Goal: Task Accomplishment & Management: Complete application form

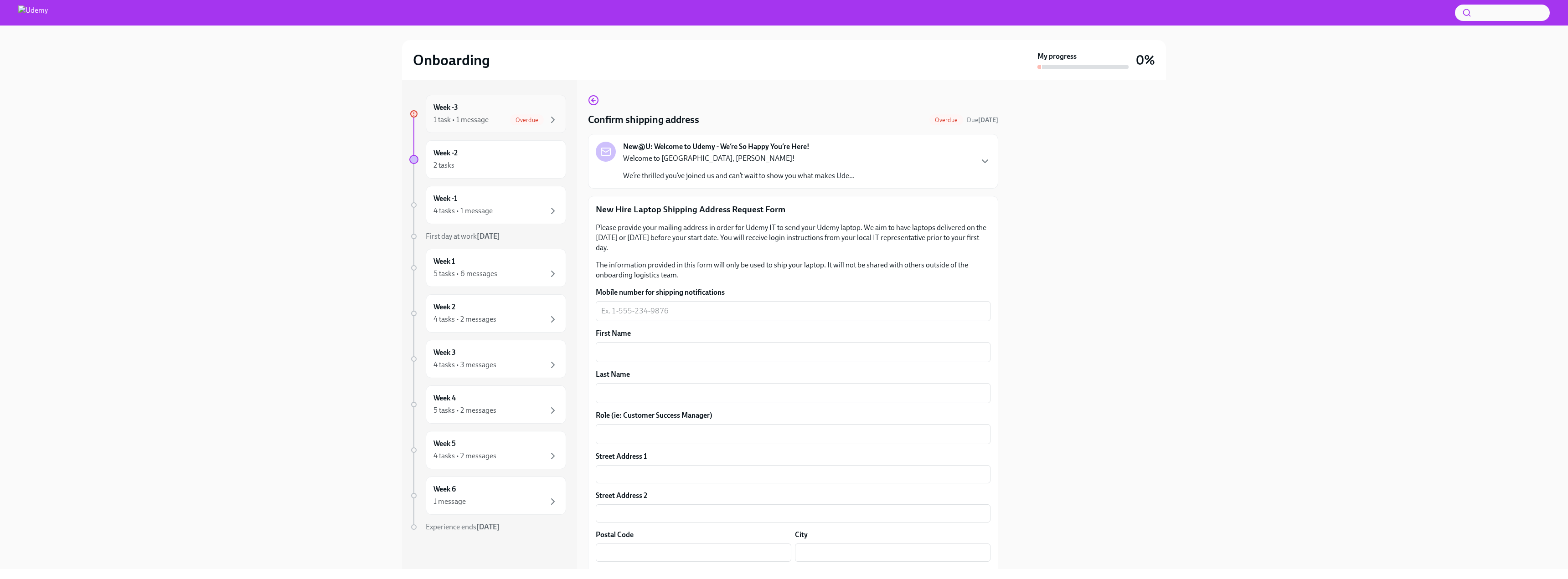
click at [520, 116] on div "Overdue" at bounding box center [527, 120] width 33 height 11
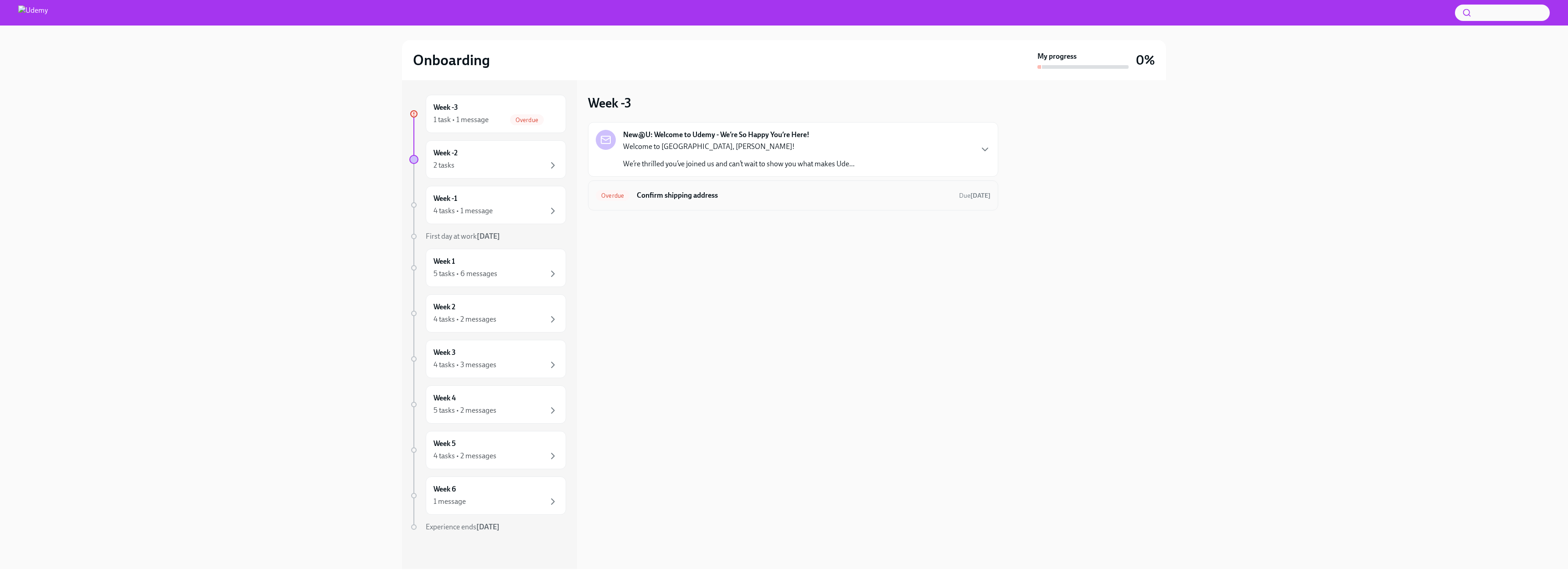
click at [698, 193] on h6 "Confirm shipping address" at bounding box center [794, 195] width 315 height 10
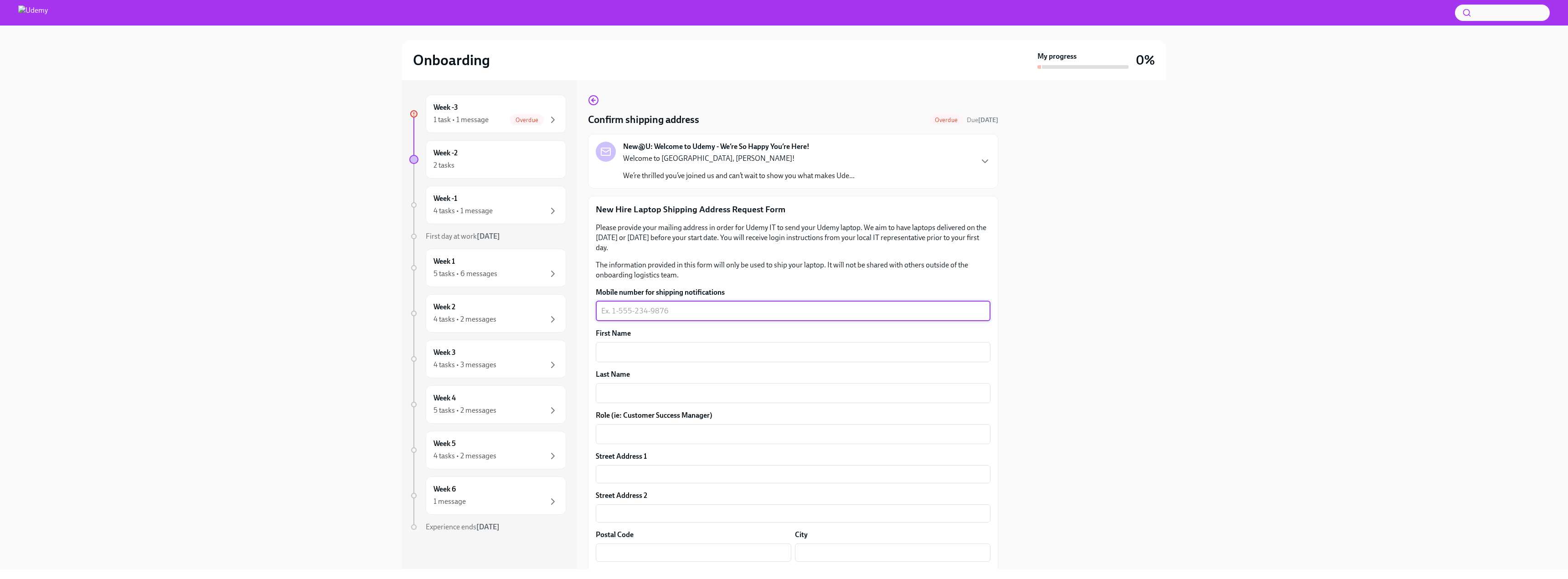
click at [667, 308] on textarea "Mobile number for shipping notifications" at bounding box center [793, 311] width 384 height 11
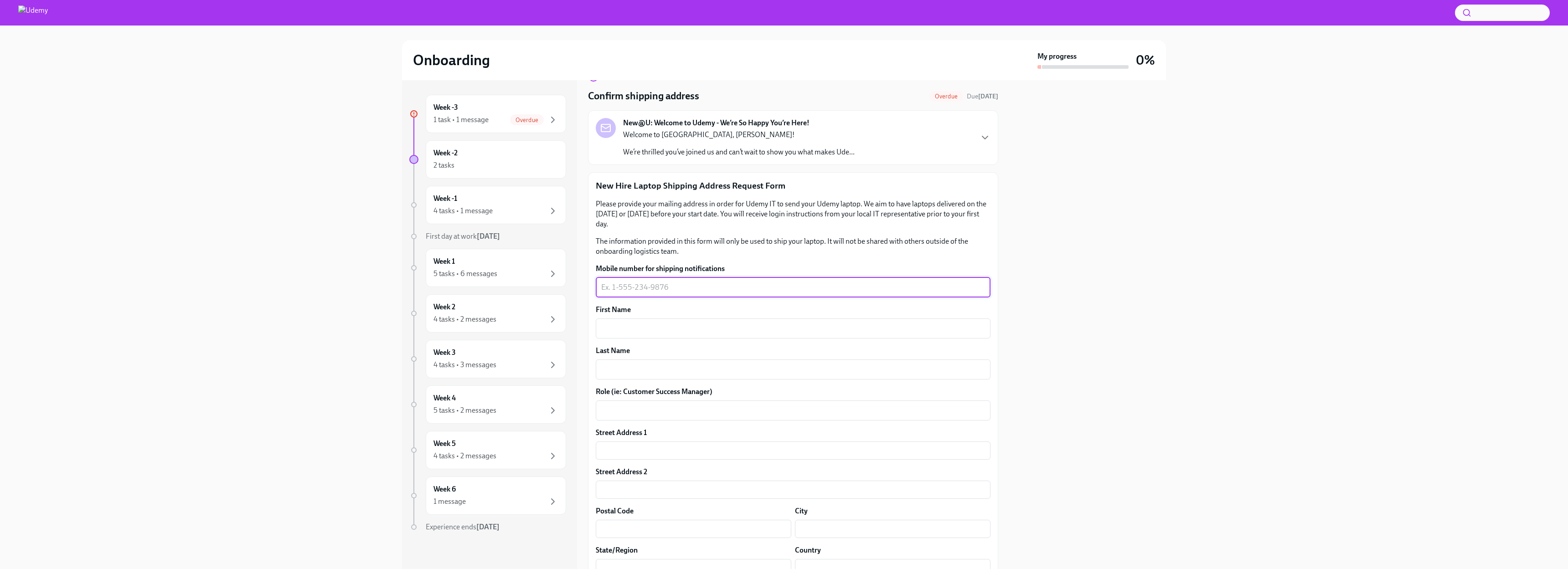
scroll to position [46, 0]
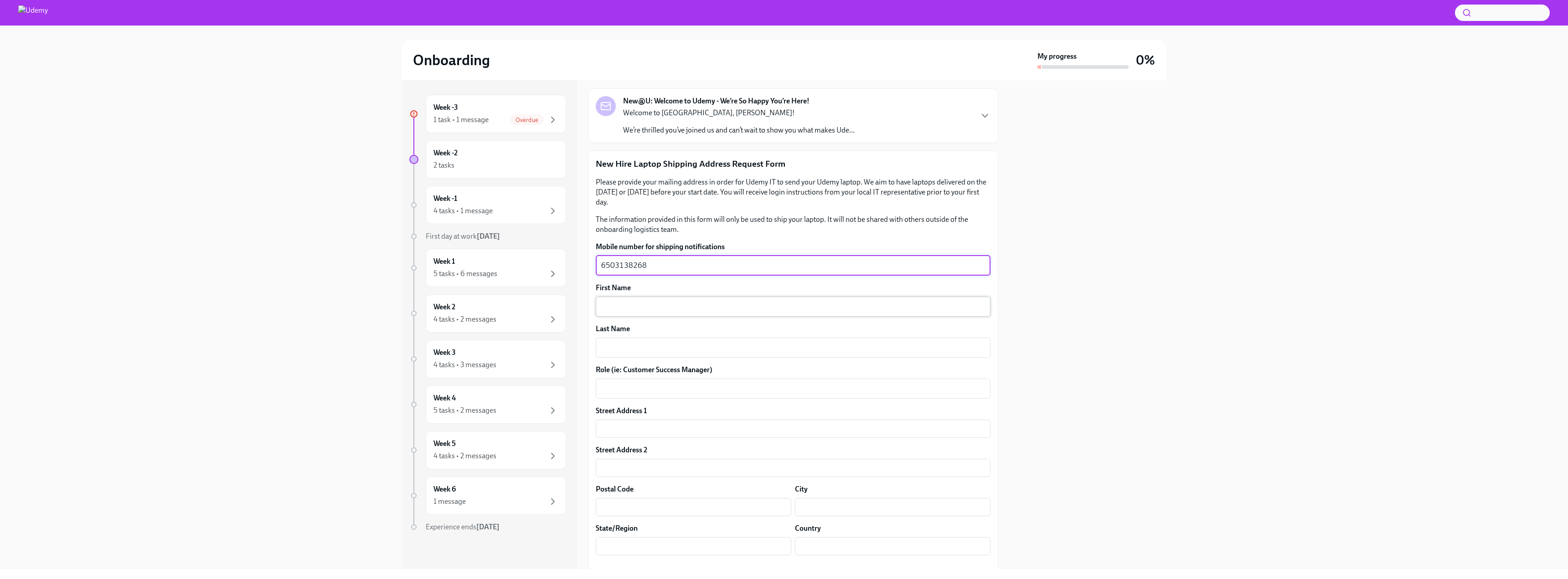
type textarea "6503138268"
click at [658, 316] on div "x ​" at bounding box center [793, 306] width 394 height 20
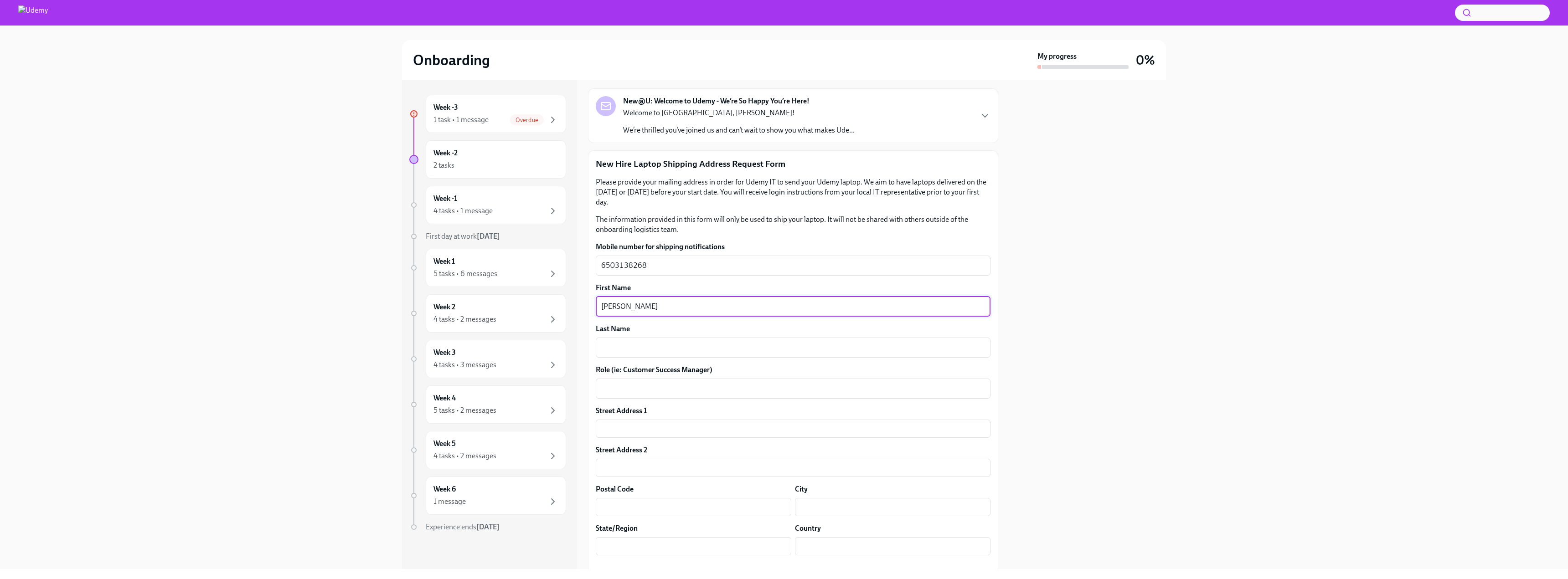
type textarea "[PERSON_NAME]"
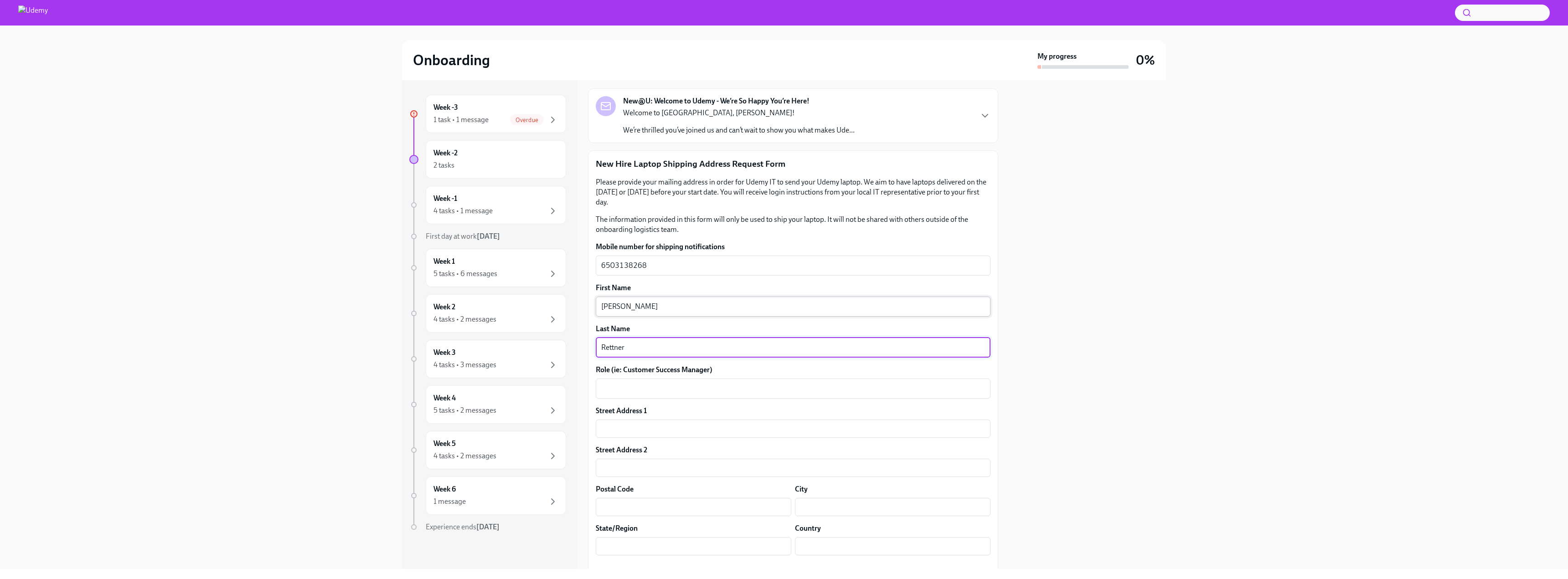
type textarea "Rettner"
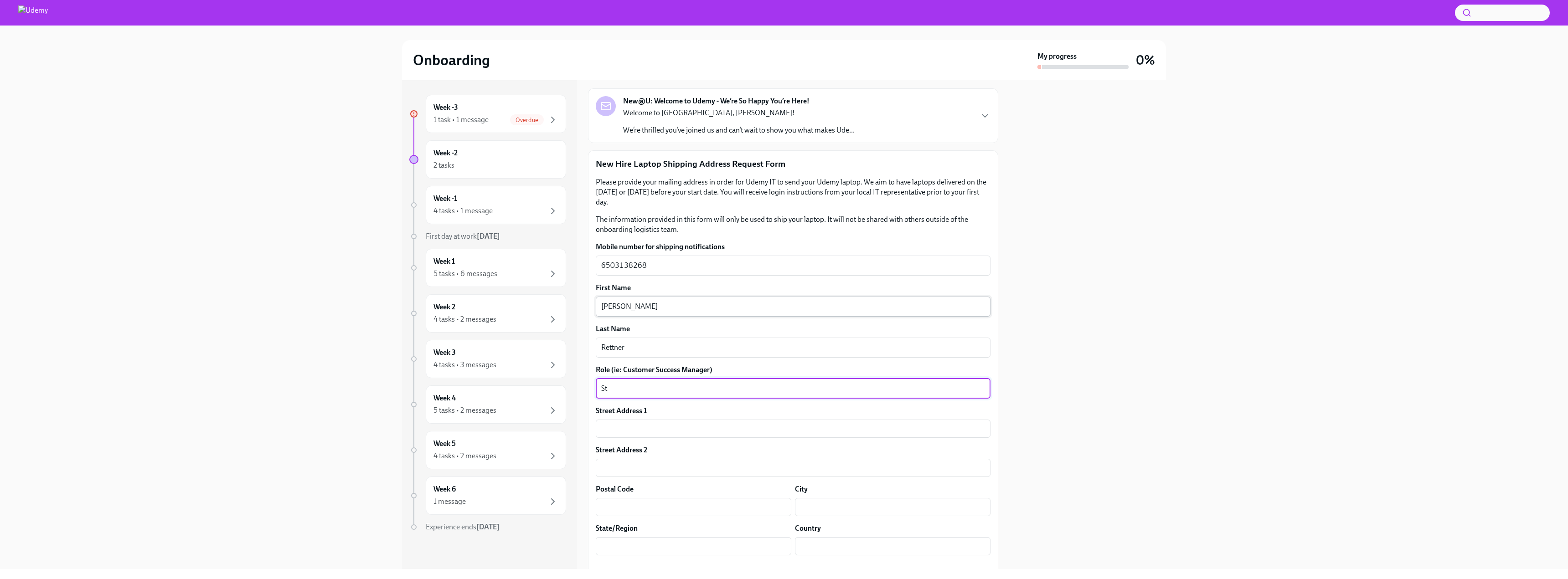
type textarea "S"
type textarea "P"
click at [603, 384] on textarea "Strategy & Business Operations" at bounding box center [793, 389] width 384 height 11
click at [603, 389] on textarea "Strategy & Business Operations" at bounding box center [793, 389] width 384 height 11
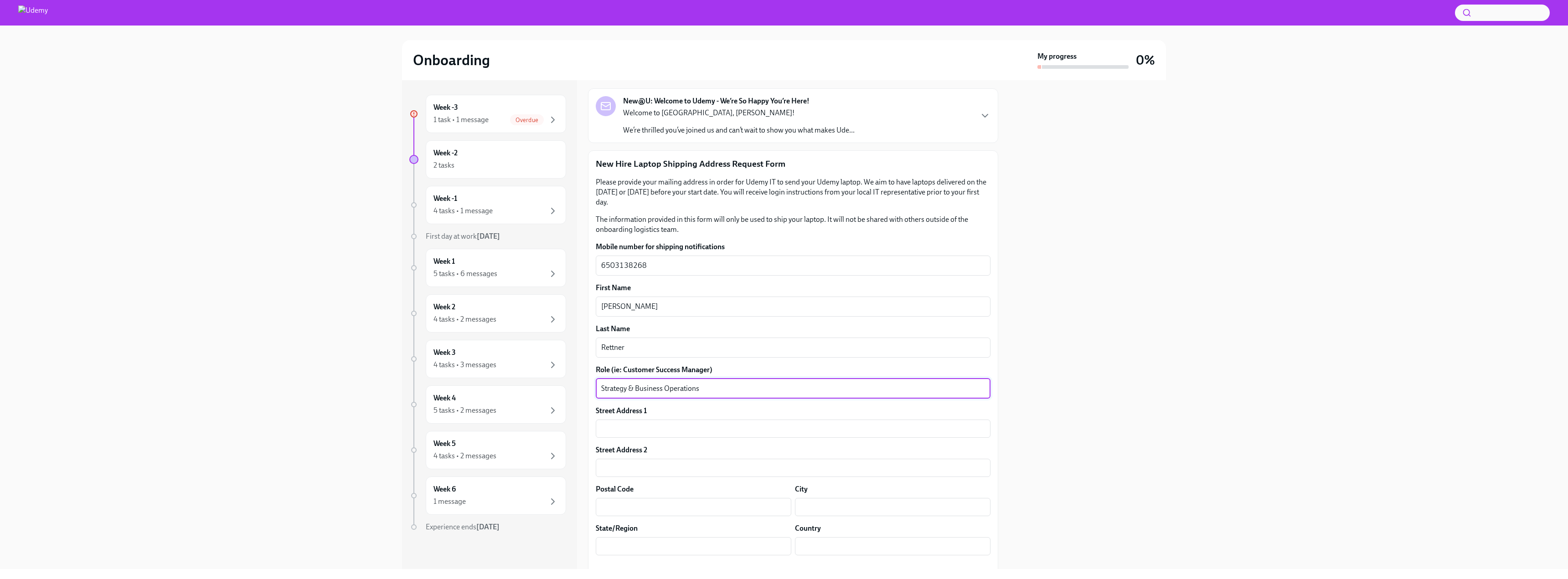
click at [602, 389] on textarea "Strategy & Business Operations" at bounding box center [793, 389] width 384 height 11
click at [762, 387] on textarea "Product Strategy & Business Operations" at bounding box center [793, 389] width 384 height 11
click at [733, 391] on textarea "Product Strategy & Business Operations Snr Director" at bounding box center [793, 389] width 384 height 11
click at [615, 385] on textarea "Product Strategy & Business Operations Snr Director" at bounding box center [793, 389] width 384 height 11
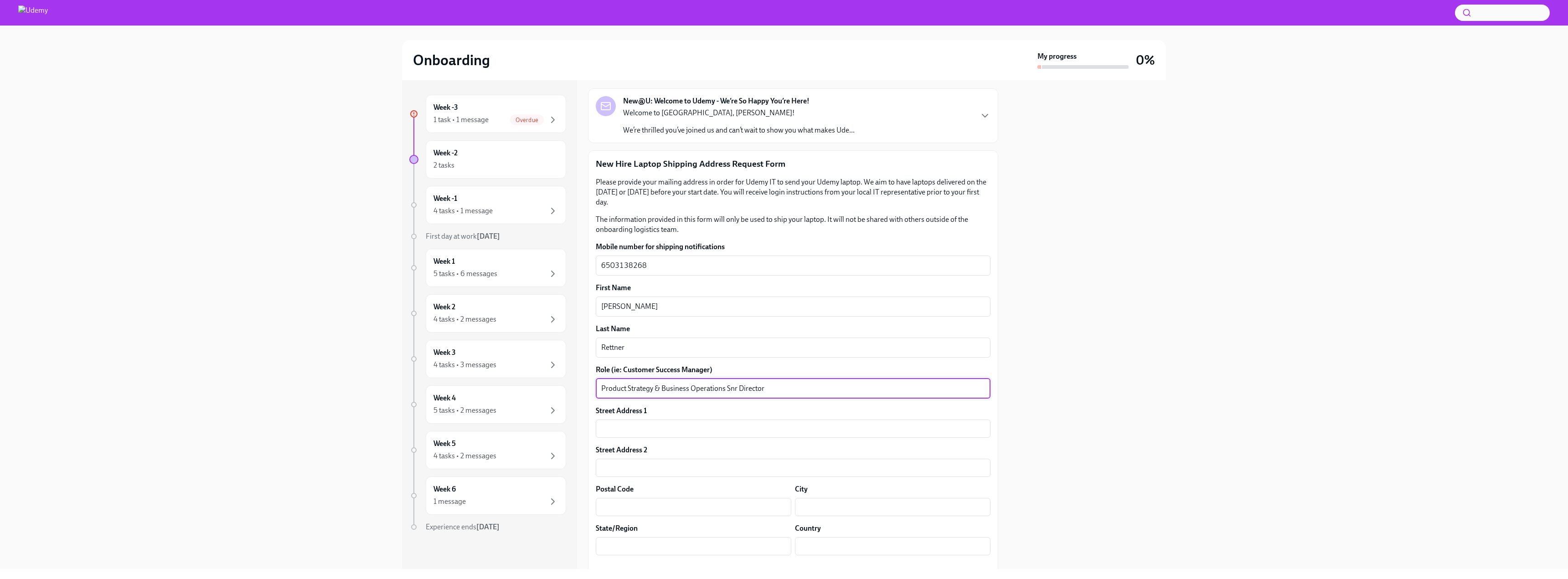
click at [615, 385] on textarea "Product Strategy & Business Operations Snr Director" at bounding box center [793, 389] width 384 height 11
click at [707, 389] on textarea "Strategy & Business Operations Snr Director" at bounding box center [793, 389] width 384 height 11
type textarea "Strategy & Business Operations Snr Director"
click at [683, 418] on div "Street Address 1 ​" at bounding box center [793, 421] width 394 height 32
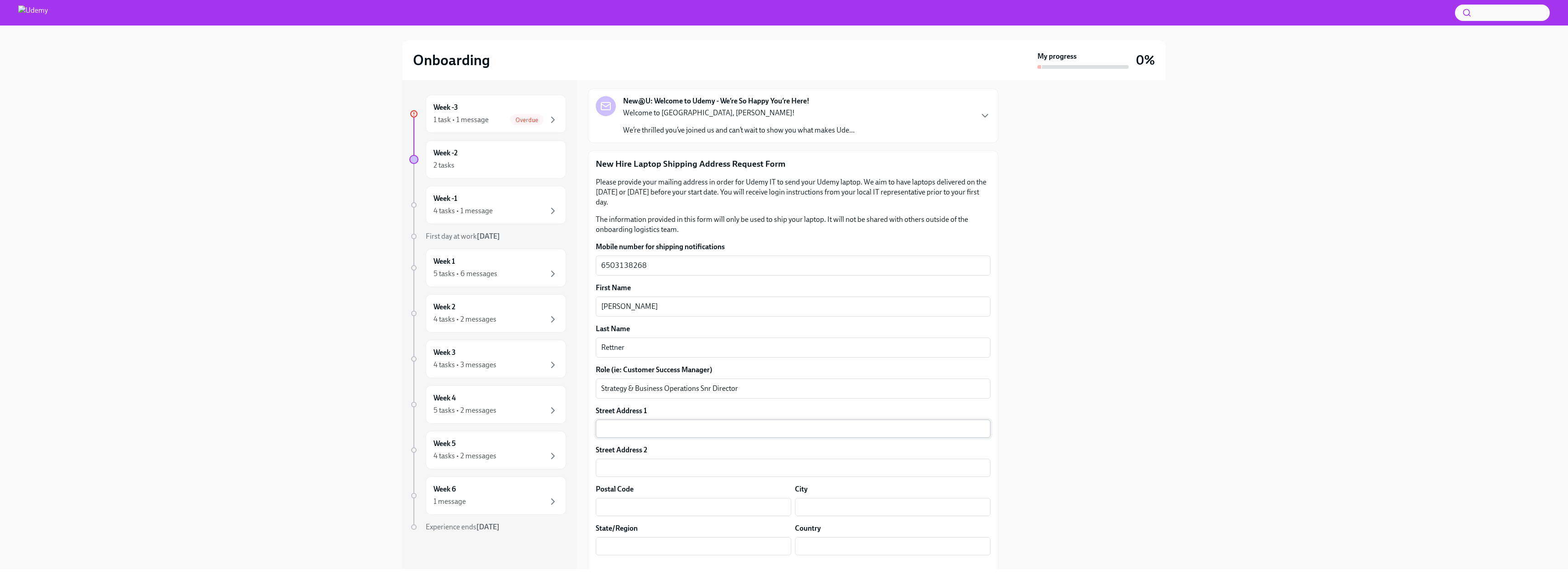
click at [682, 426] on input "text" at bounding box center [793, 429] width 394 height 18
type input "[STREET_ADDRESS][PERSON_NAME]"
type input "94117"
type input "[GEOGRAPHIC_DATA]"
type input "CA"
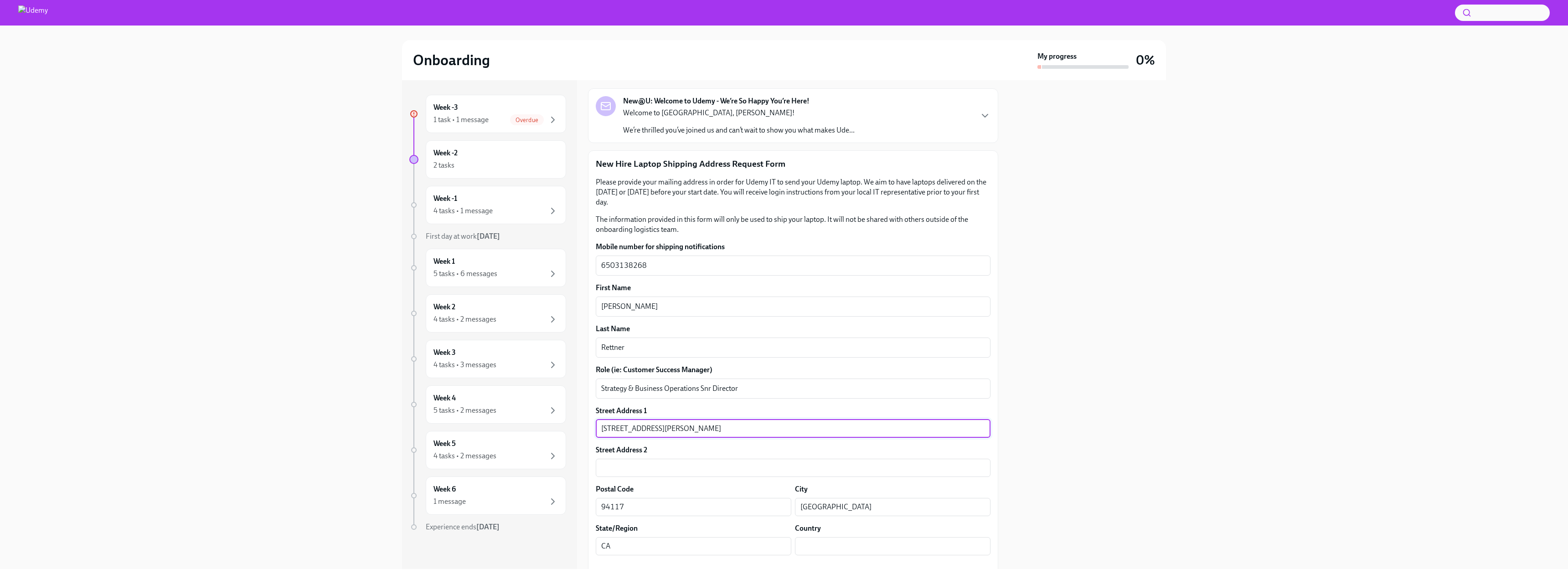
type input "US"
drag, startPoint x: 697, startPoint y: 431, endPoint x: 665, endPoint y: 432, distance: 32.0
click at [665, 432] on input "[STREET_ADDRESS][PERSON_NAME]" at bounding box center [793, 429] width 394 height 18
type input "[STREET_ADDRESS][PERSON_NAME]"
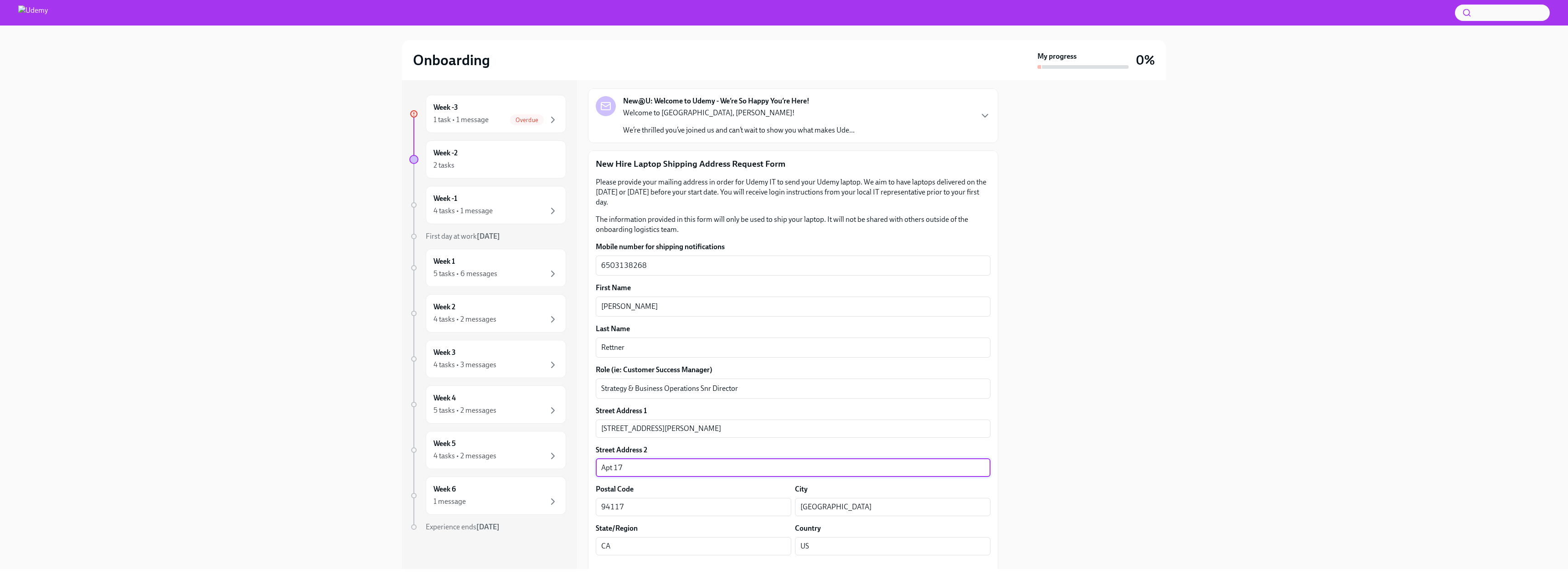
type input "Apt 17"
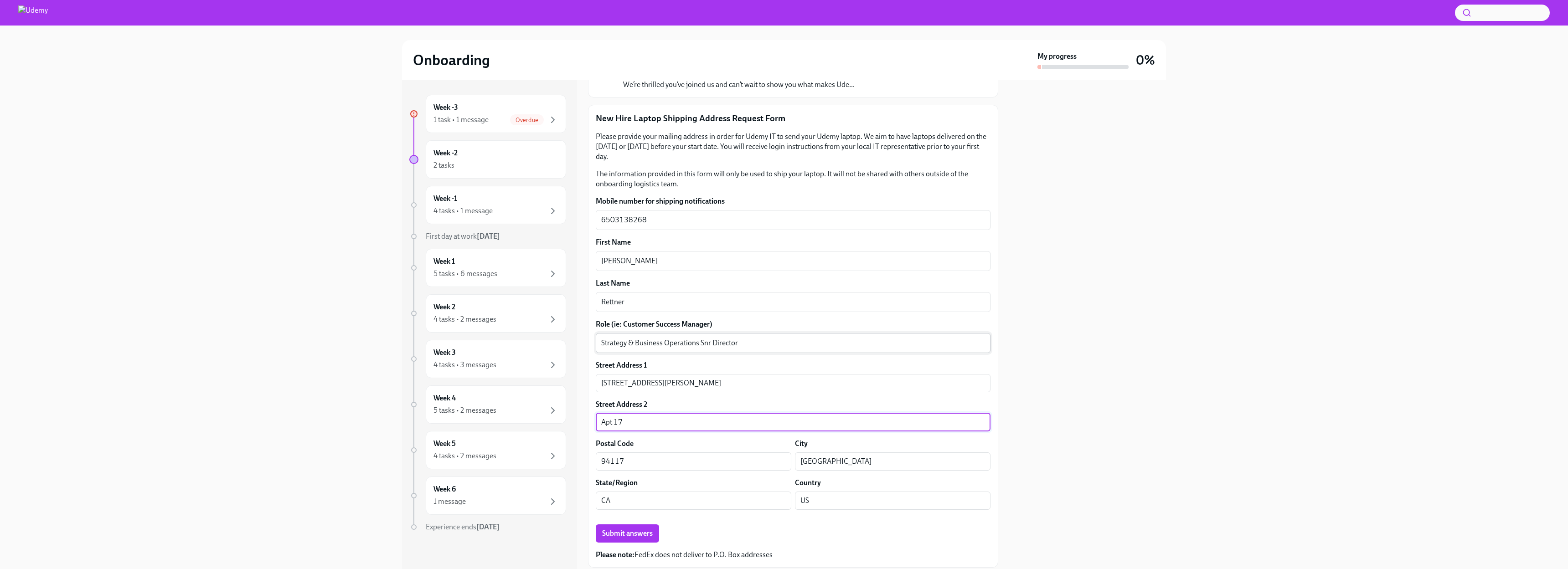
drag, startPoint x: 618, startPoint y: 336, endPoint x: 610, endPoint y: 339, distance: 8.5
click at [618, 336] on div "Strategy & Business Operations Snr [PERSON_NAME] ​" at bounding box center [793, 342] width 394 height 20
click at [604, 342] on textarea "Strategy & Business Operations Snr Director" at bounding box center [793, 343] width 384 height 11
drag, startPoint x: 686, startPoint y: 350, endPoint x: 680, endPoint y: 346, distance: 7.2
click at [686, 350] on div "Product Strategy & Business Operations Snr [PERSON_NAME] ​" at bounding box center [793, 342] width 394 height 20
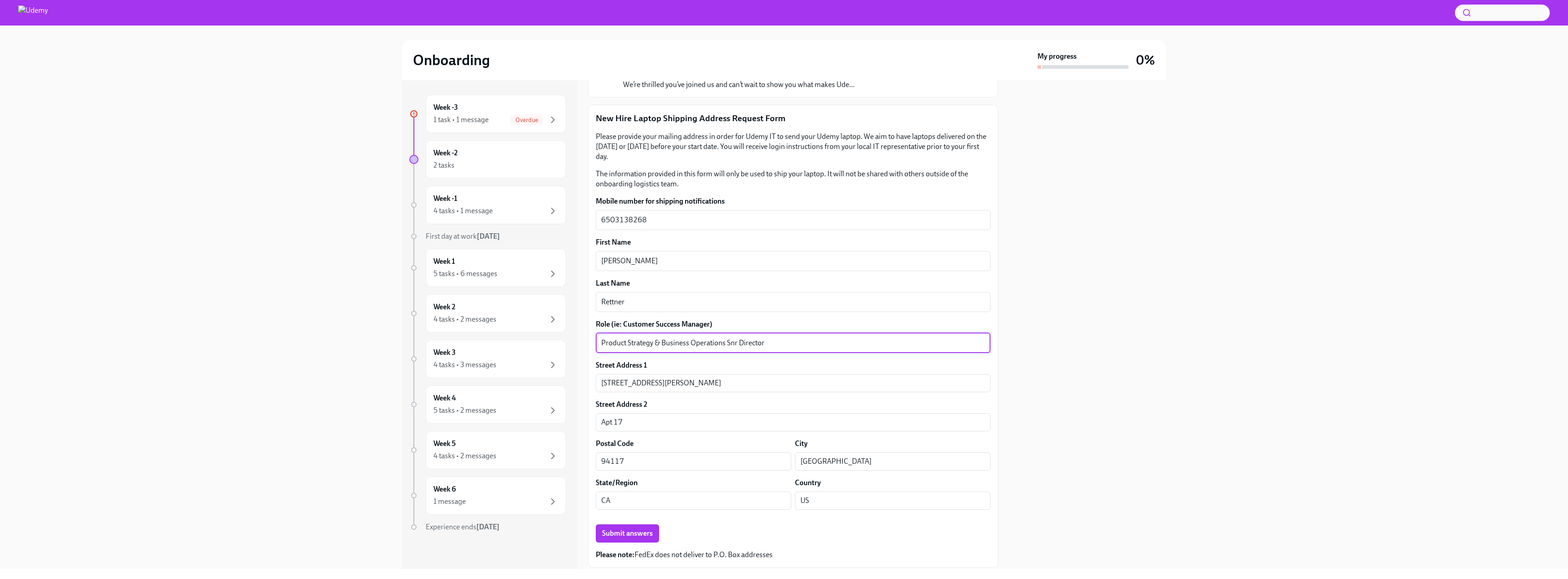
click at [679, 346] on textarea "Product Strategy & Business Operations Snr Director" at bounding box center [793, 343] width 384 height 11
drag, startPoint x: 723, startPoint y: 338, endPoint x: 747, endPoint y: 340, distance: 24.1
click at [723, 338] on textarea "Product Strategy & Operations Snr Director" at bounding box center [793, 343] width 384 height 11
click at [759, 341] on textarea "Product Strategy & Operations Snr Director" at bounding box center [793, 343] width 384 height 11
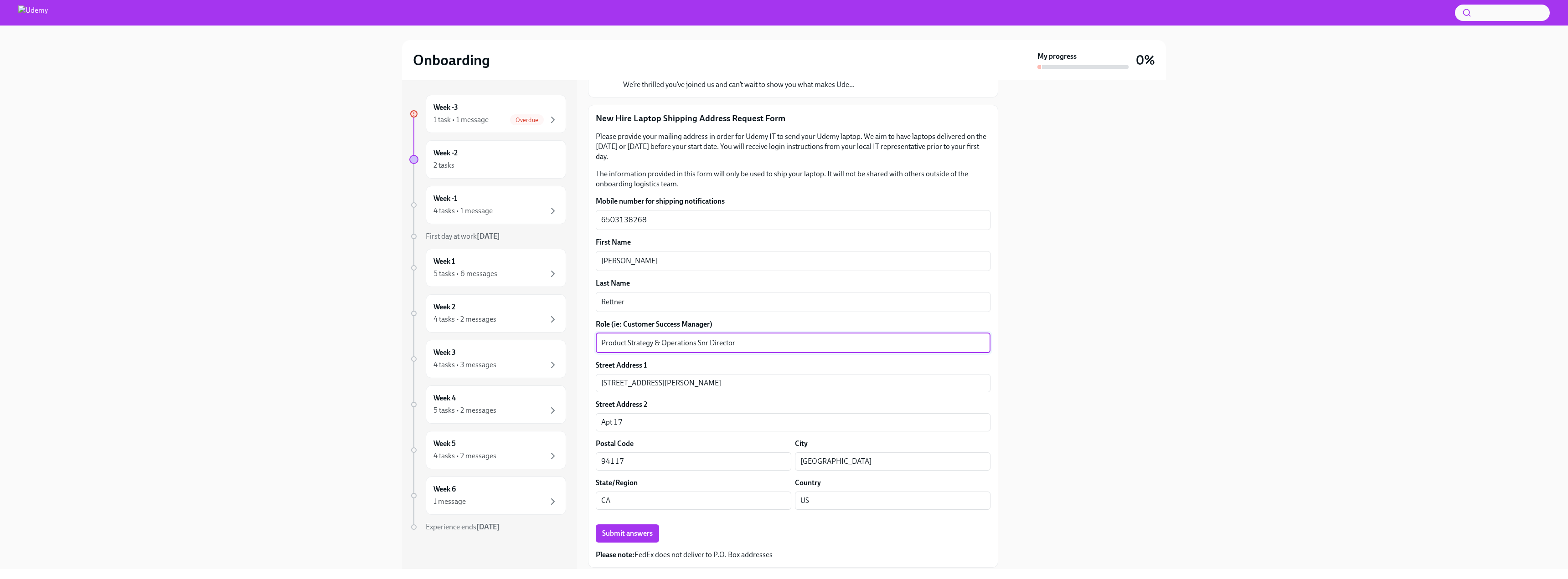
drag, startPoint x: 749, startPoint y: 341, endPoint x: 698, endPoint y: 336, distance: 51.2
click at [698, 336] on div "Product Strategy & Operations Snr [PERSON_NAME] ​" at bounding box center [793, 342] width 394 height 20
click at [602, 341] on textarea "Product Strategy & Operations" at bounding box center [793, 343] width 384 height 11
click at [765, 341] on textarea "Senior Director Product Strategy & Operations" at bounding box center [793, 343] width 384 height 11
click at [731, 335] on div "Senior Director Product Strategy & Operations x ​" at bounding box center [793, 342] width 394 height 20
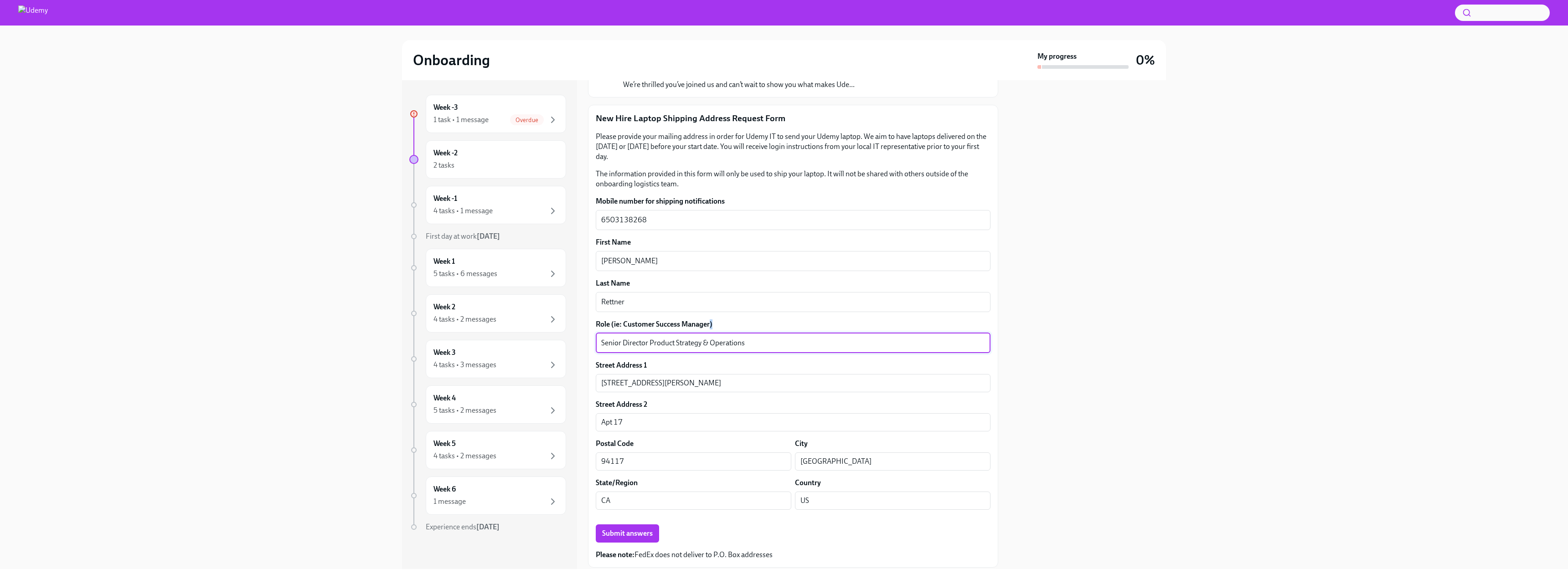
click at [731, 335] on div "Senior Director Product Strategy & Operations x ​" at bounding box center [793, 342] width 394 height 20
click at [730, 340] on textarea "Senior Director Product Strategy & Operations" at bounding box center [793, 343] width 384 height 11
click at [606, 345] on textarea "Senior Director Product Strategy & Ops" at bounding box center [793, 343] width 384 height 11
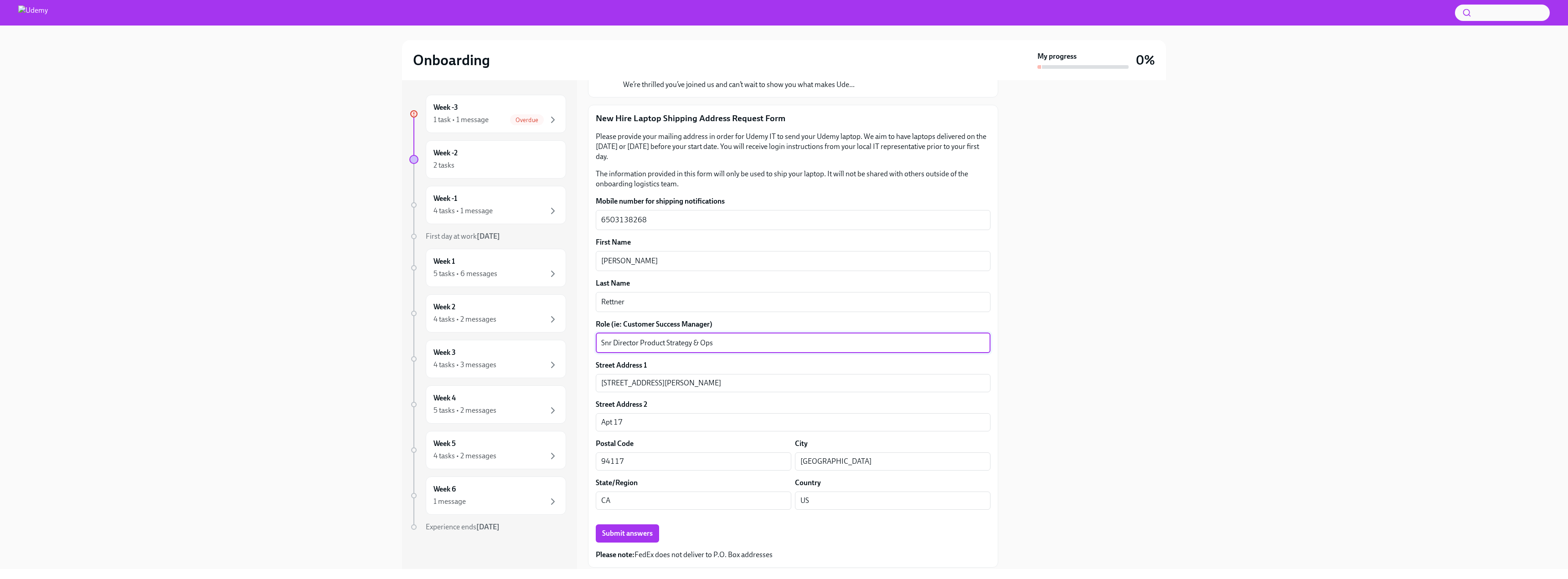
click at [710, 324] on label "Role (ie: Customer Success Manager)" at bounding box center [793, 324] width 394 height 10
click at [758, 340] on textarea "Snr Director Product Strategy & Ops" at bounding box center [793, 343] width 384 height 11
click at [644, 341] on textarea "Snr Director Product Strategy & Ops" at bounding box center [793, 343] width 384 height 11
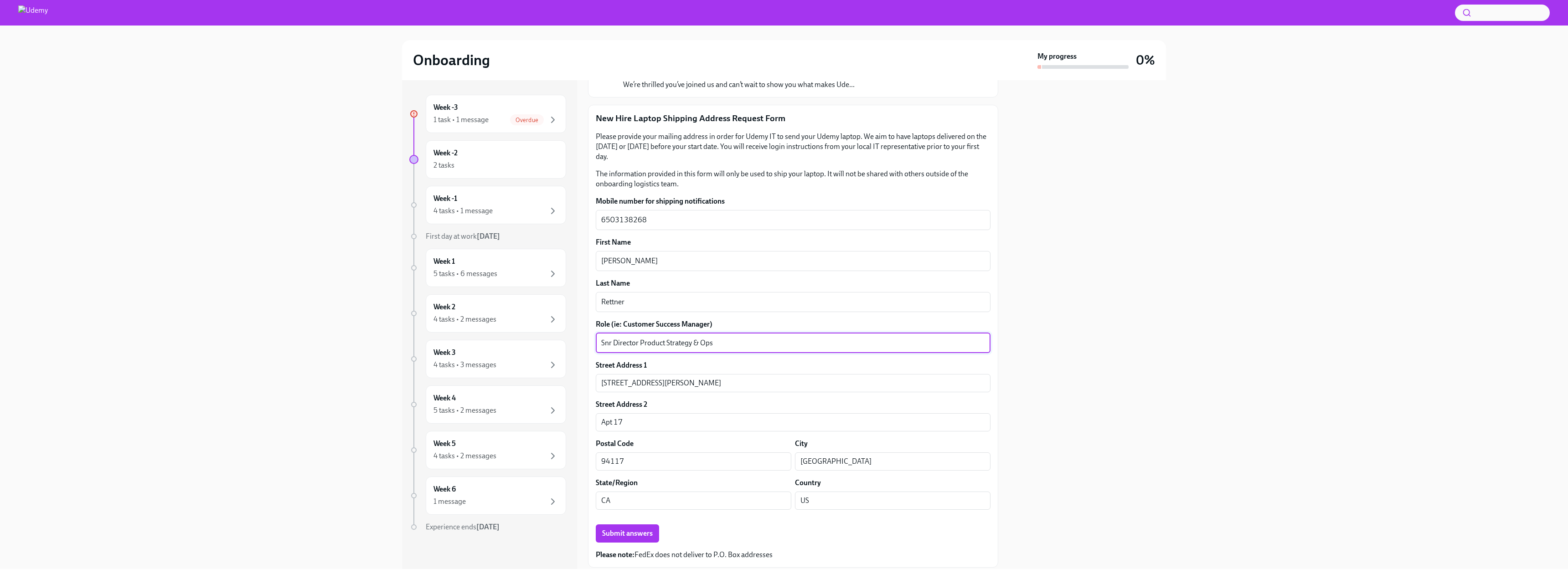
click at [762, 338] on textarea "Snr Director Product Strategy & Ops" at bounding box center [793, 343] width 384 height 11
click at [641, 349] on div "Snr Director Product Strategy & Ops x ​" at bounding box center [793, 342] width 394 height 20
click at [646, 344] on textarea "Snr Director Product Strategy & Ops" at bounding box center [793, 343] width 384 height 11
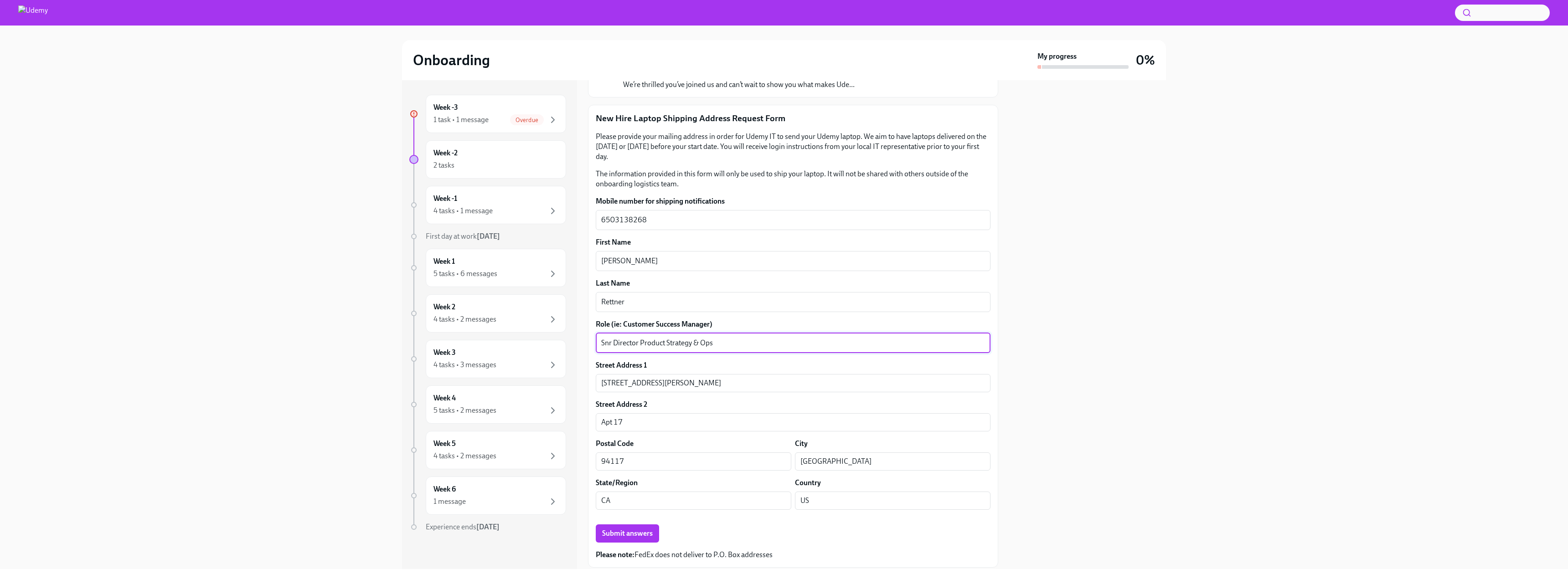
click at [646, 344] on textarea "Snr Director Product Strategy & Ops" at bounding box center [793, 343] width 384 height 11
paste textarea "enior Director of Product Strategy and Operation"
click at [656, 341] on textarea "Senior Director of Product Strategy and Operations" at bounding box center [793, 343] width 384 height 11
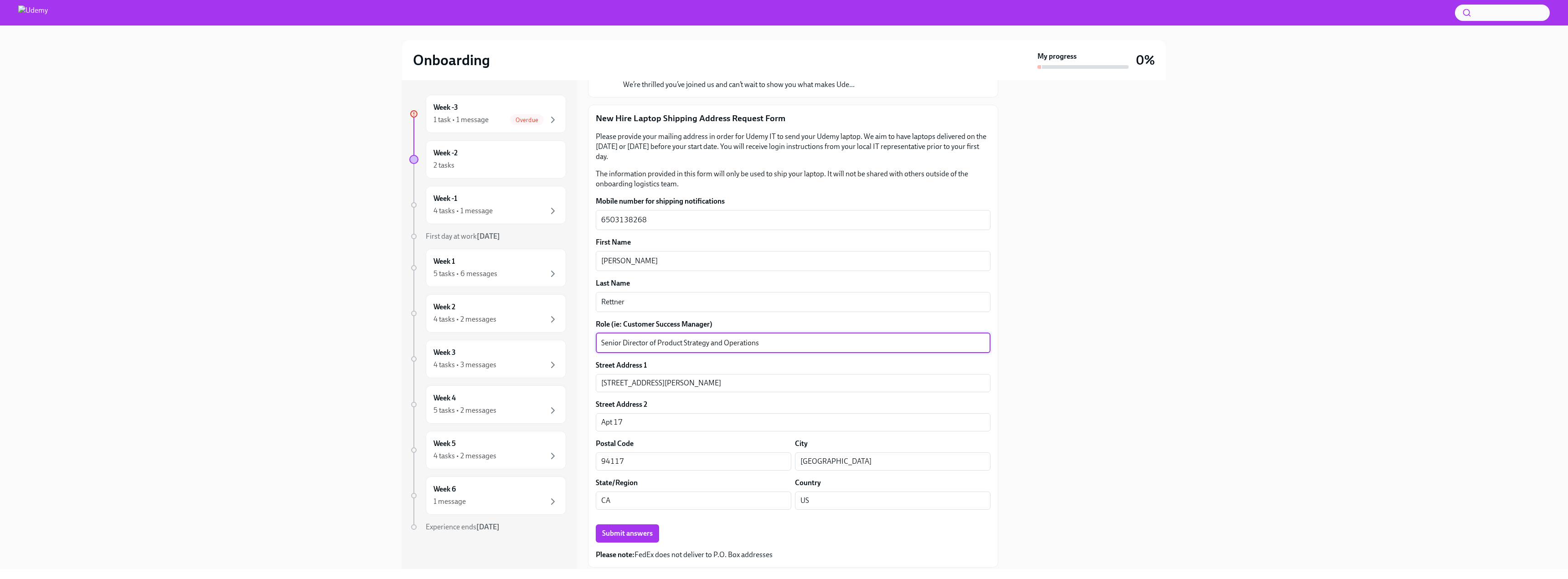
click at [654, 342] on textarea "Senior Director of Product Strategy and Operations" at bounding box center [793, 343] width 384 height 11
click at [726, 342] on textarea "Senior Director Product Strategy and Operations" at bounding box center [793, 343] width 384 height 11
type textarea "Senior Director Product Strategy and Ops"
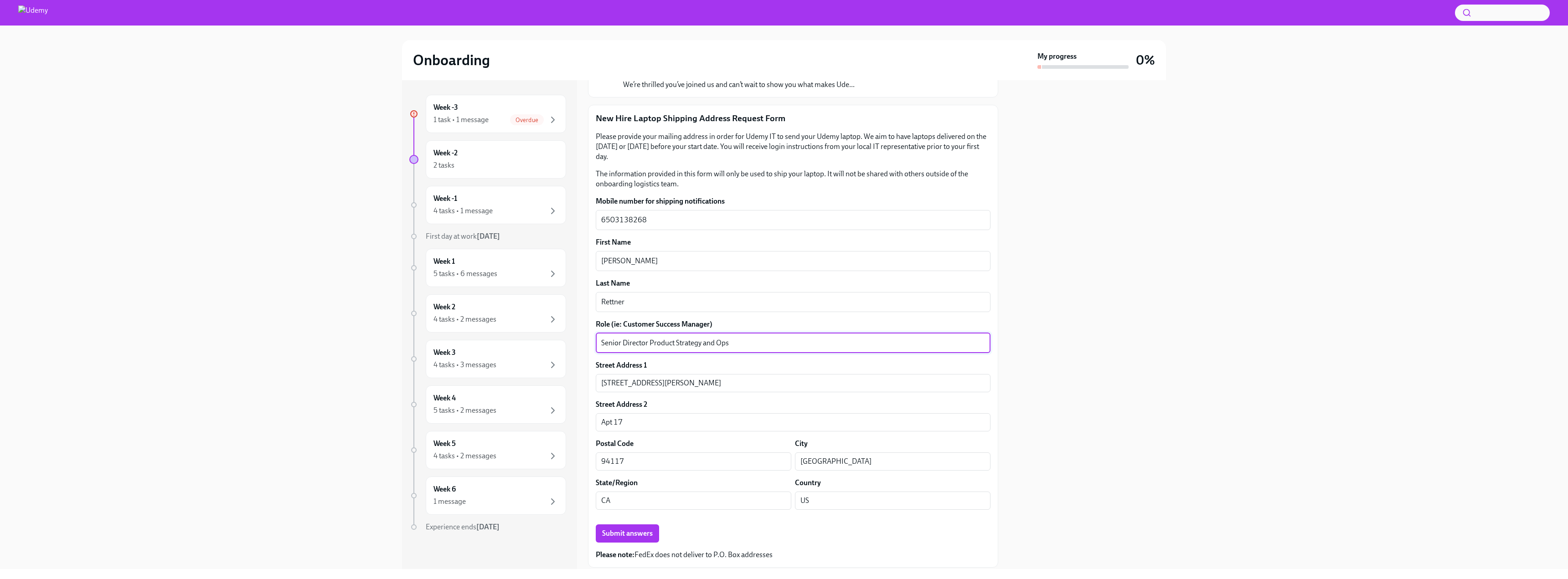
click at [1048, 306] on div at bounding box center [1088, 325] width 157 height 489
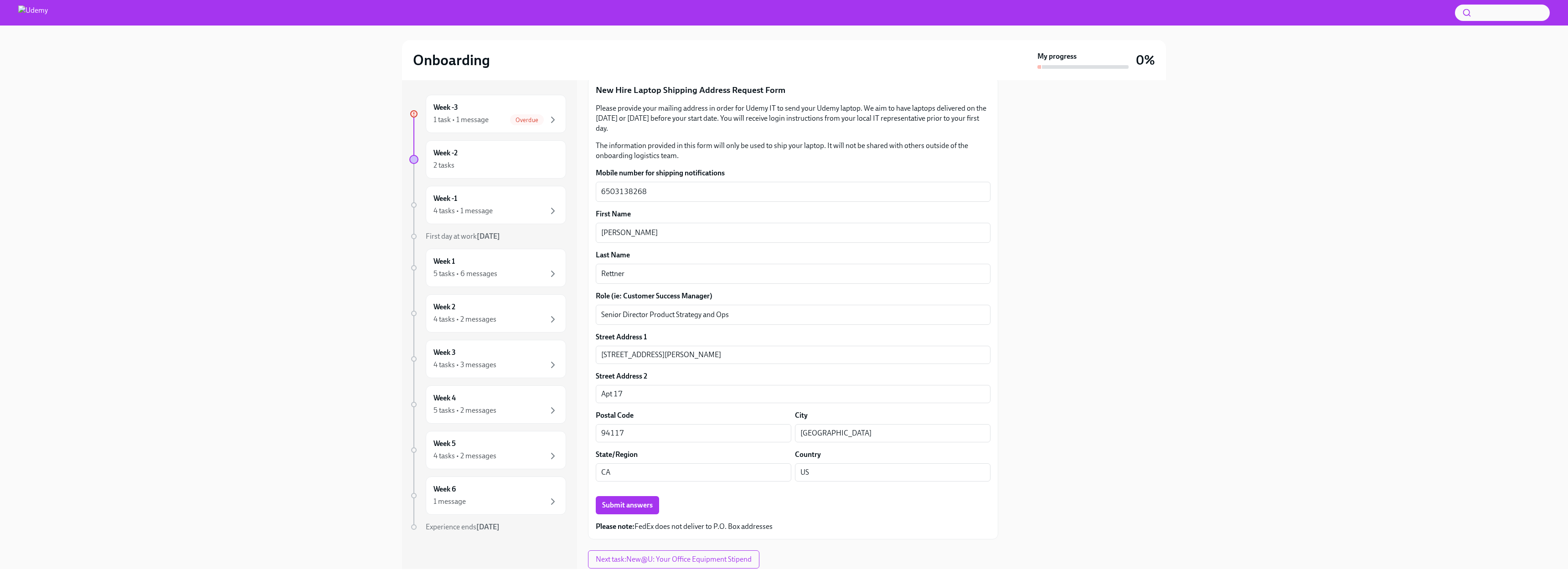
scroll to position [148, 0]
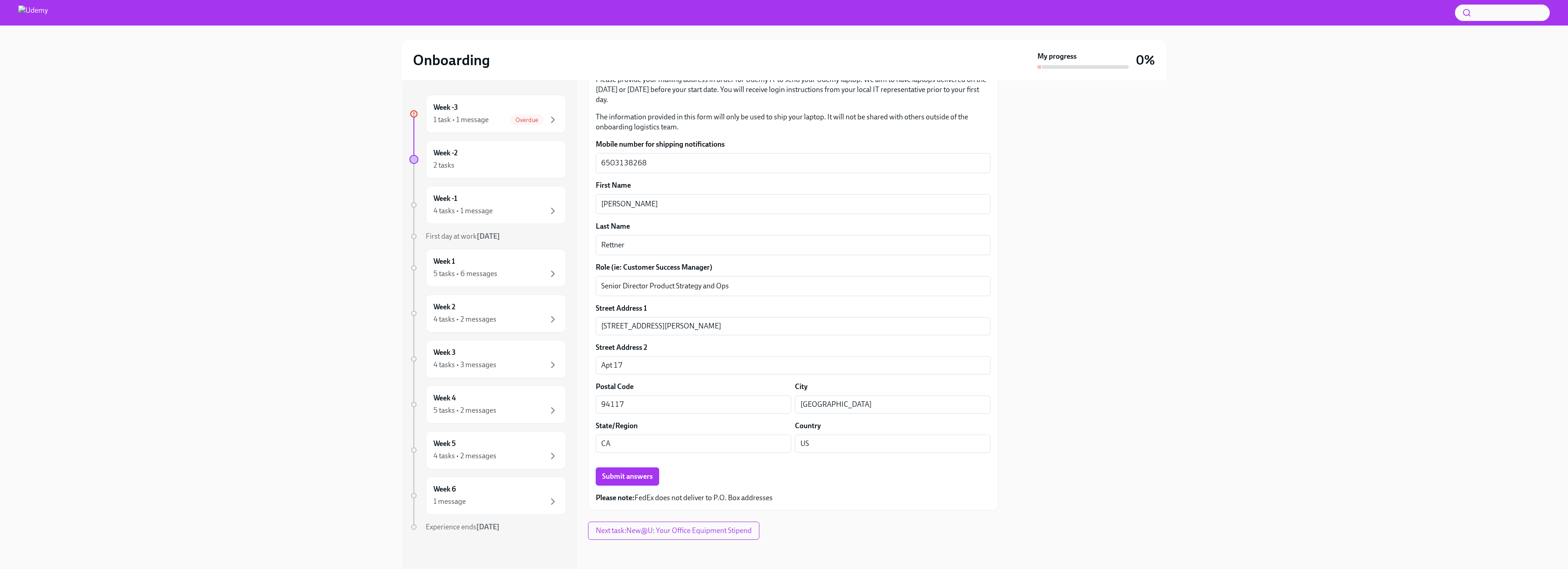
click at [635, 470] on button "Submit answers" at bounding box center [628, 476] width 63 height 18
click at [693, 534] on span "Next task : New@U: Your Office Equipment Stipend" at bounding box center [674, 531] width 161 height 9
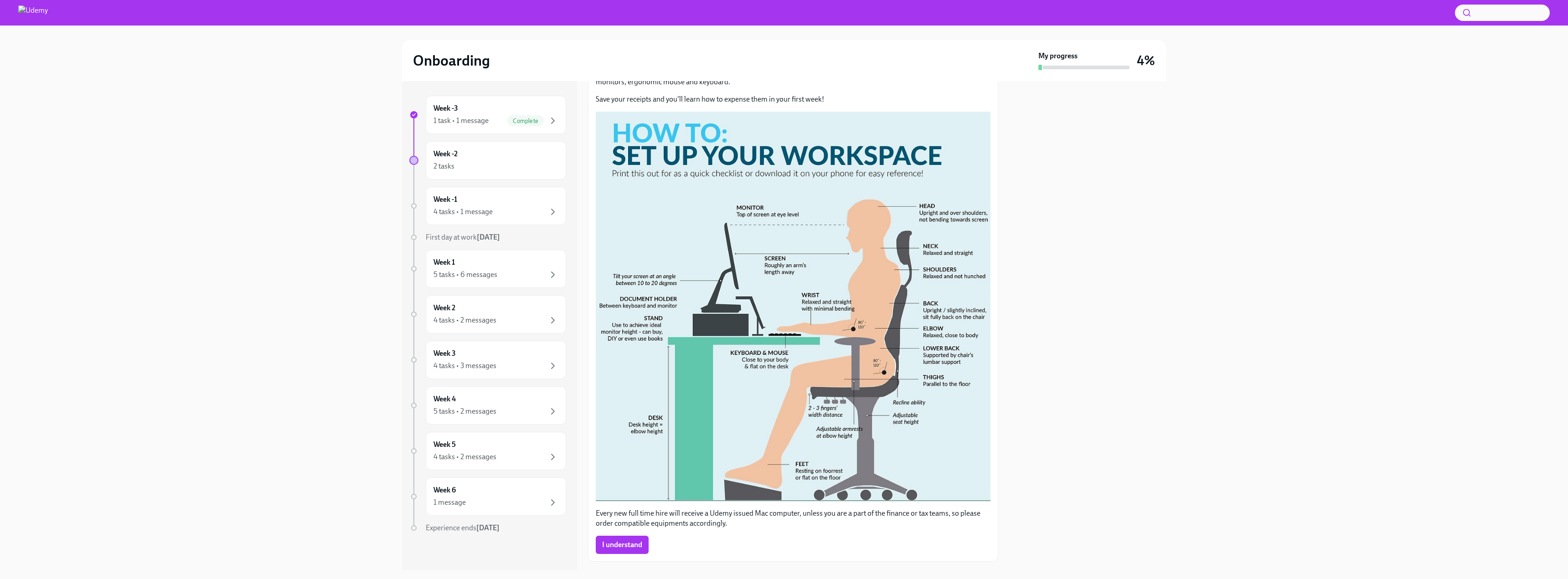
scroll to position [166, 0]
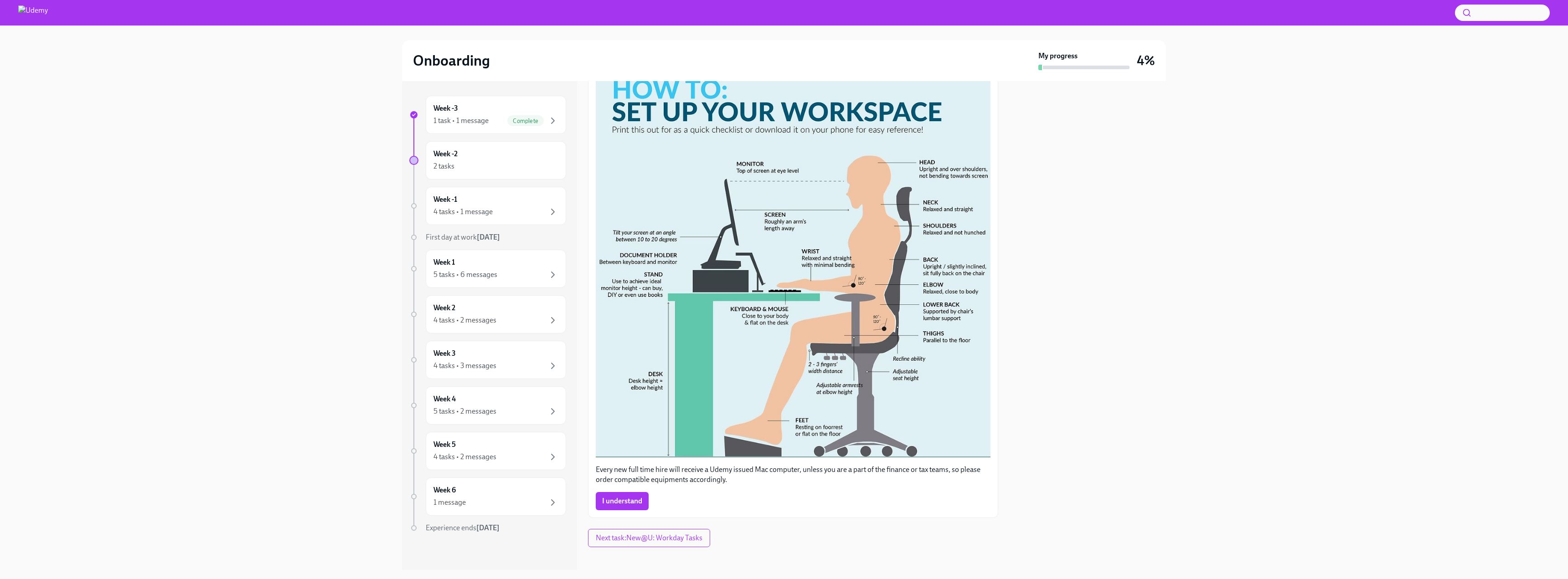
drag, startPoint x: 747, startPoint y: 247, endPoint x: 1080, endPoint y: 439, distance: 384.4
click at [1080, 439] on div at bounding box center [1088, 325] width 157 height 489
click at [639, 496] on span "I understand" at bounding box center [622, 501] width 40 height 9
click at [653, 533] on span "Next task : New@U: Workday Tasks" at bounding box center [649, 538] width 110 height 9
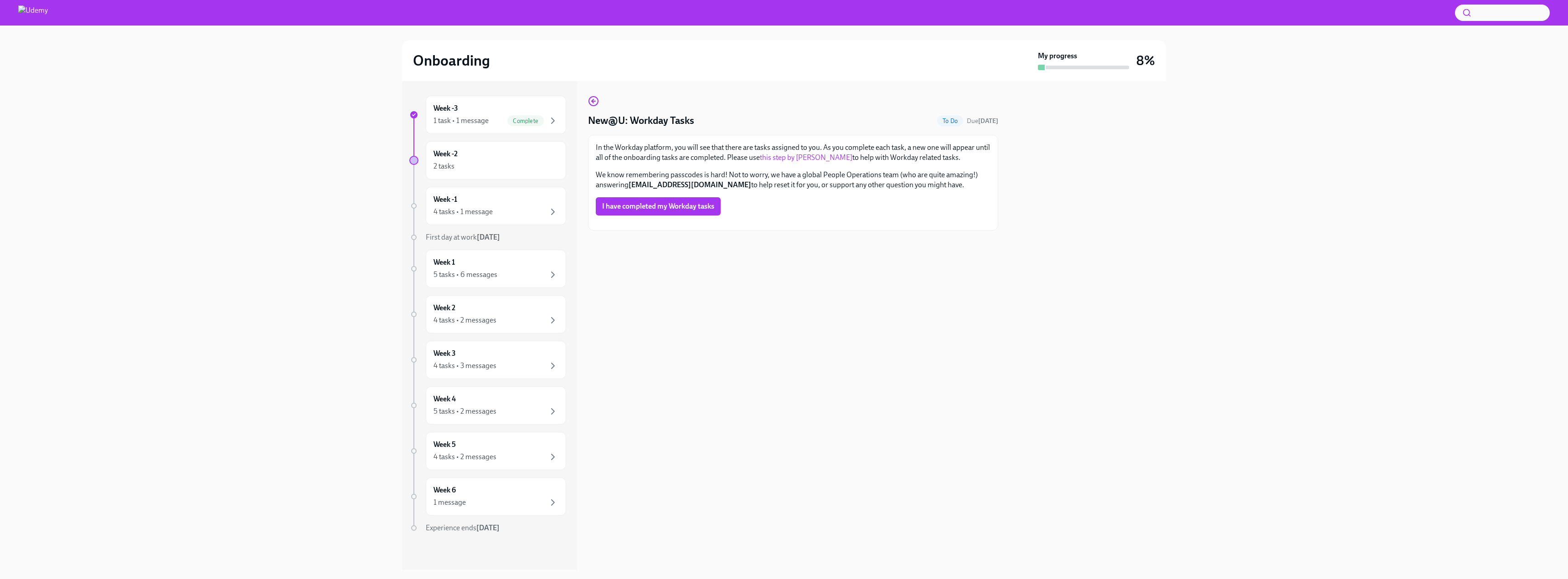
drag, startPoint x: 804, startPoint y: 159, endPoint x: 753, endPoint y: 178, distance: 54.4
click at [753, 178] on p "We know remembering passcodes is hard! Not to worry, we have a global People Op…" at bounding box center [793, 179] width 394 height 20
